Goal: Find specific page/section: Find specific page/section

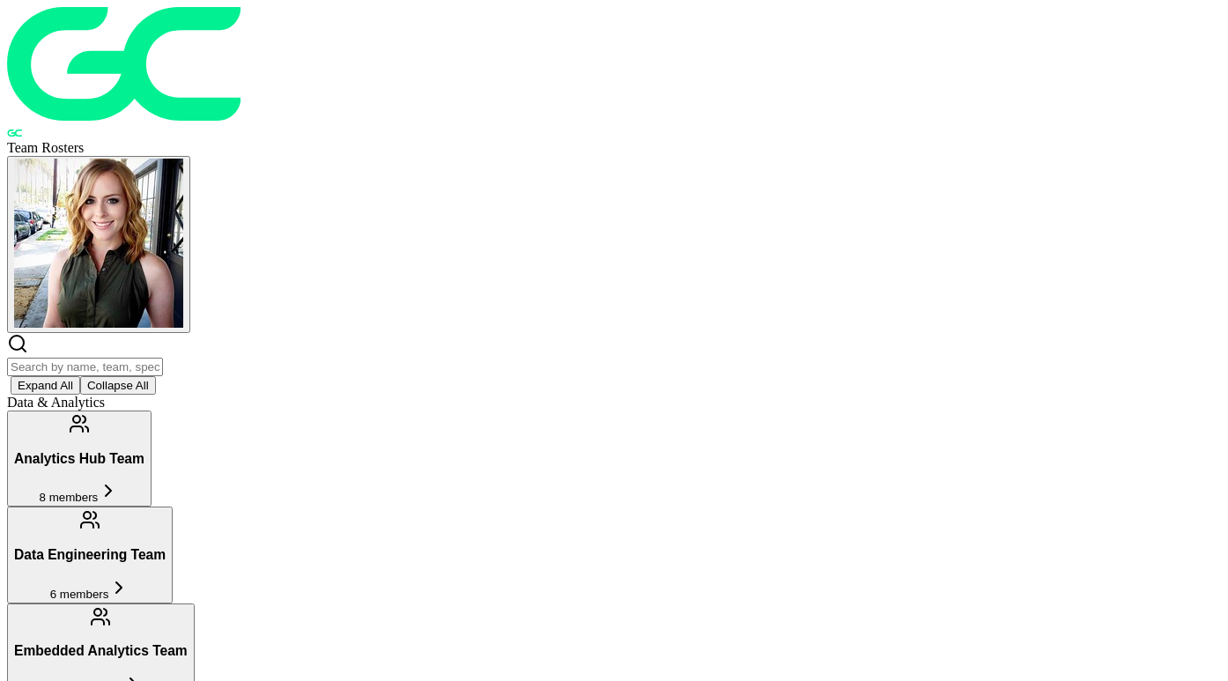
click at [163, 358] on input "text" at bounding box center [85, 367] width 156 height 18
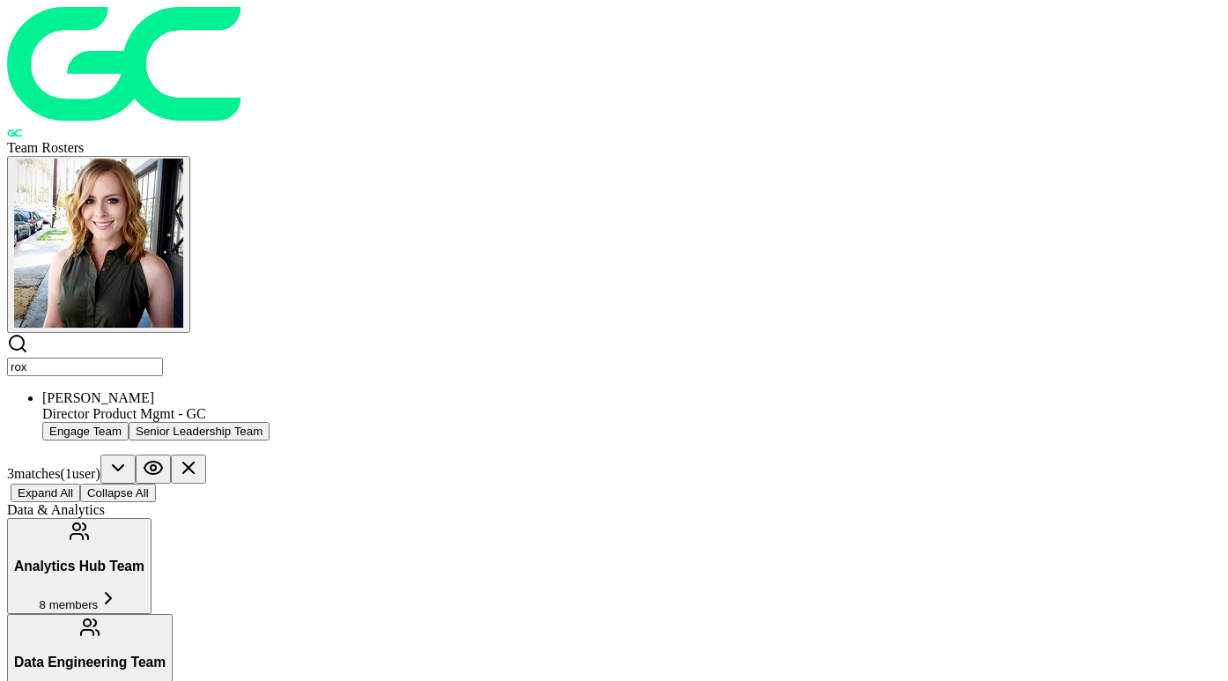
click at [312, 406] on div "Director Product Mgmt - GC" at bounding box center [631, 414] width 1178 height 16
click at [163, 358] on input "rox" at bounding box center [85, 367] width 156 height 18
type input "\"
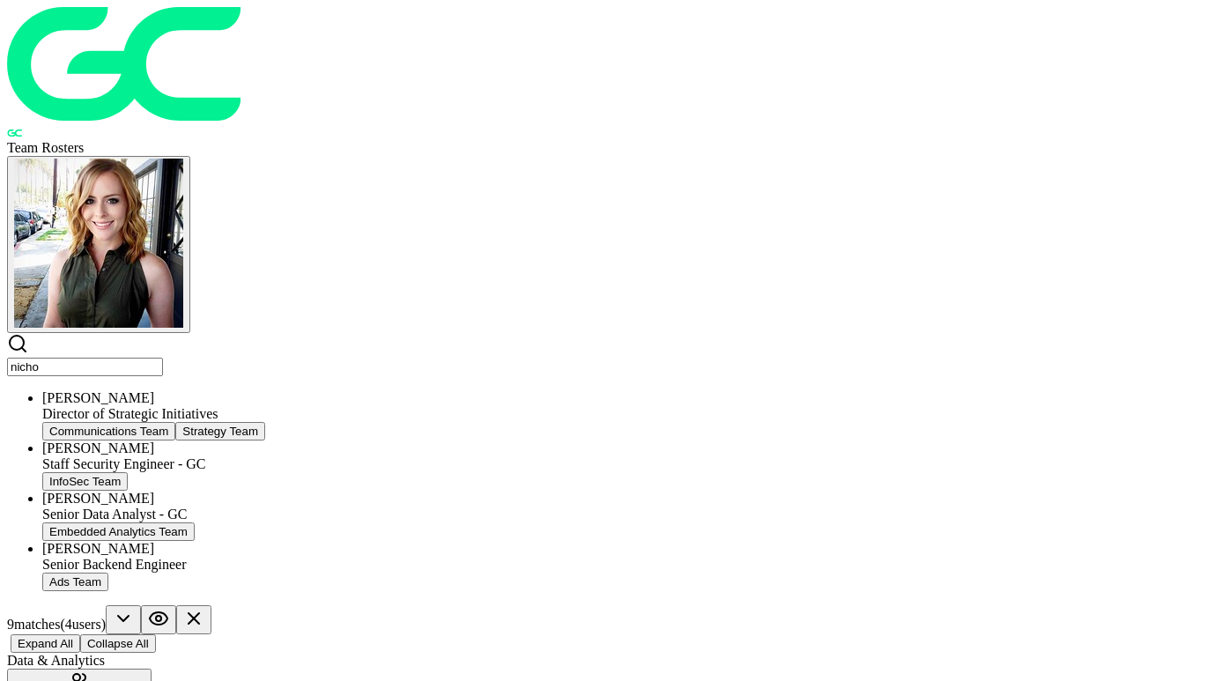
click at [562, 390] on div "[PERSON_NAME]" at bounding box center [631, 398] width 1178 height 16
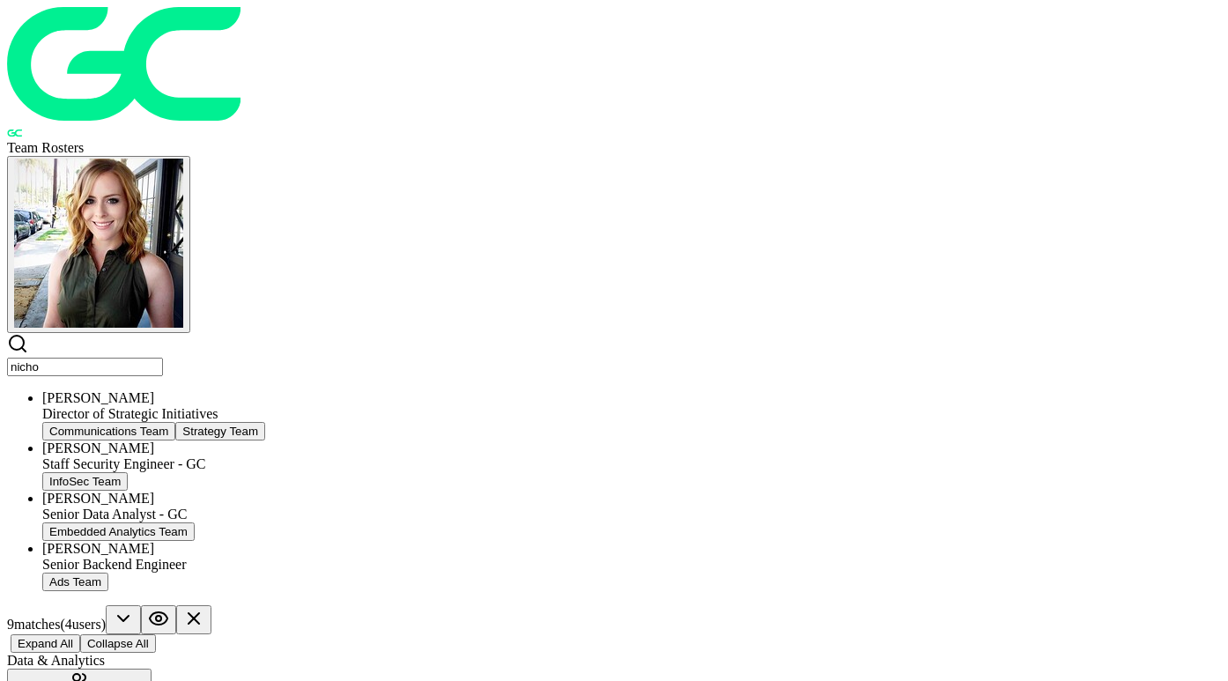
click at [163, 358] on input "nicho" at bounding box center [85, 367] width 156 height 18
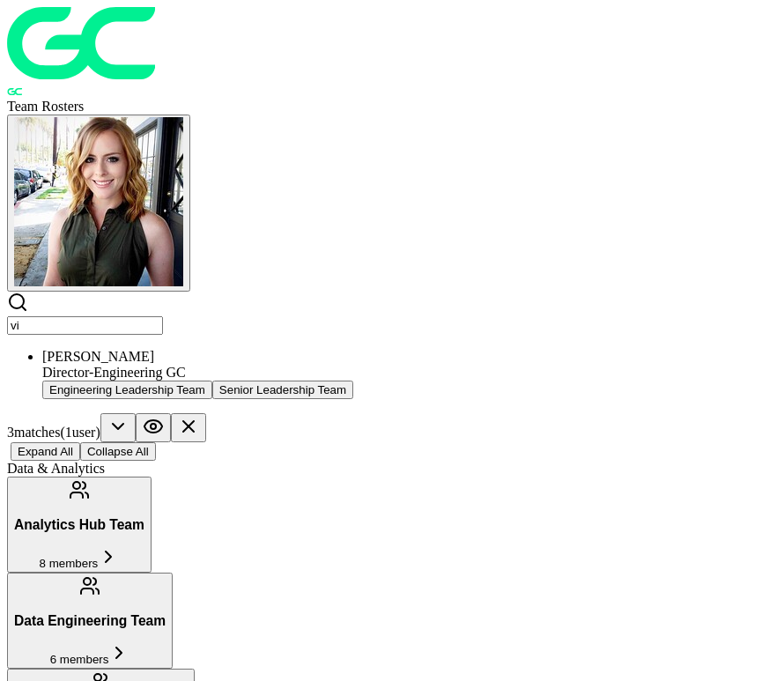
type input "v"
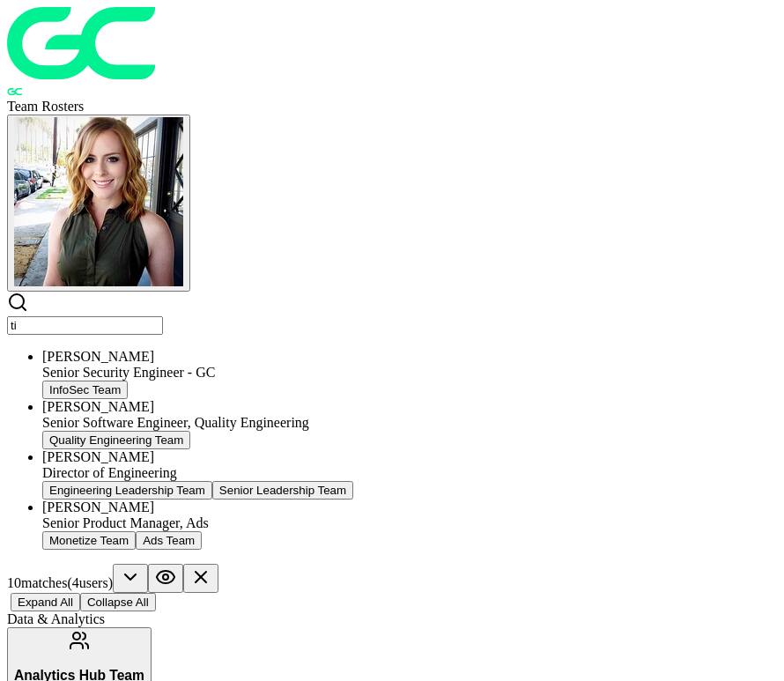
type input "t"
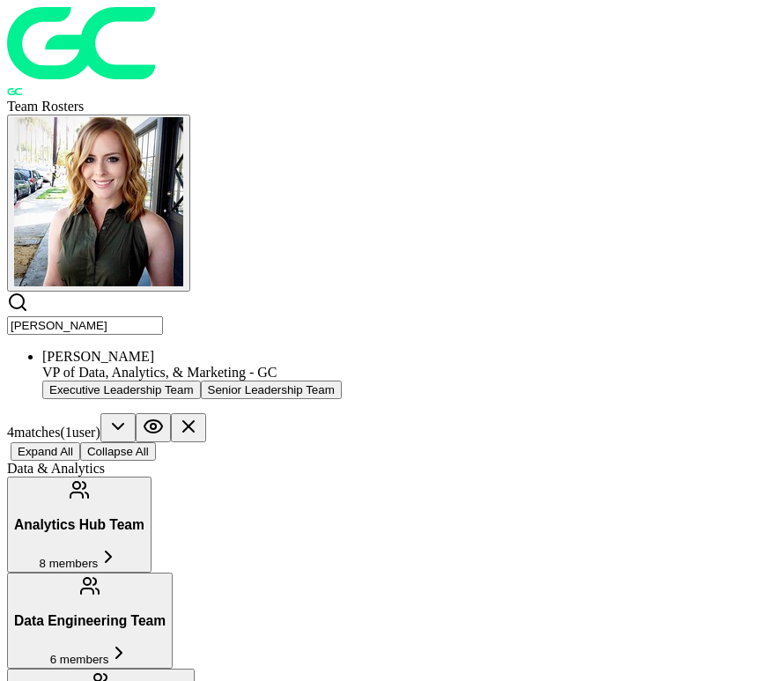
type input "[PERSON_NAME]"
click at [202, 365] on div "VP of Data, Analytics, & Marketing - GC" at bounding box center [409, 373] width 734 height 16
